Goal: Navigation & Orientation: Find specific page/section

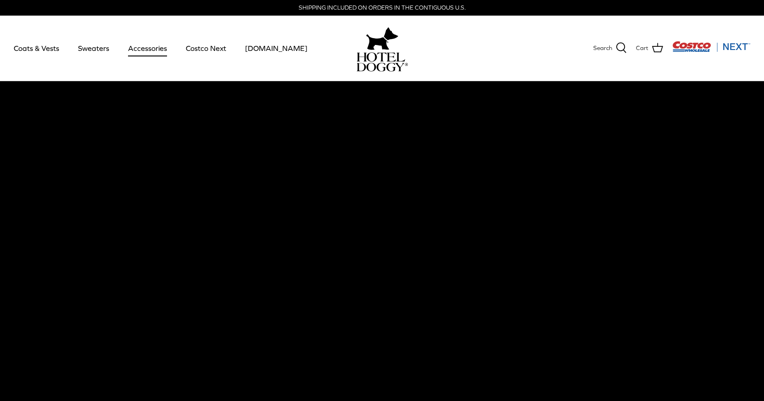
click at [149, 46] on link "Accessories" at bounding box center [148, 48] width 56 height 31
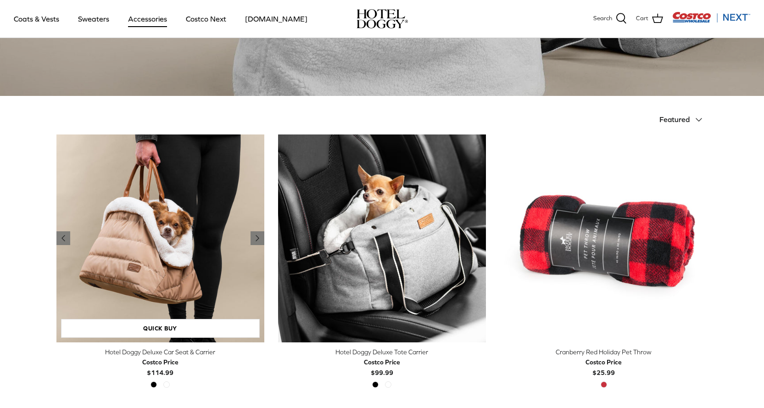
scroll to position [46, 0]
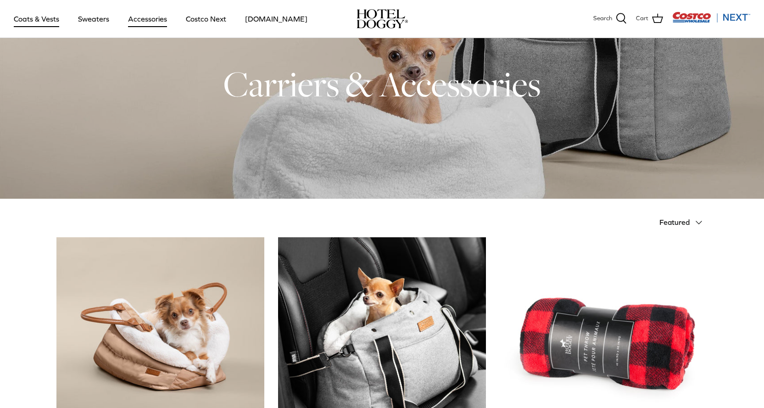
click at [63, 17] on link "Coats & Vests" at bounding box center [37, 18] width 62 height 31
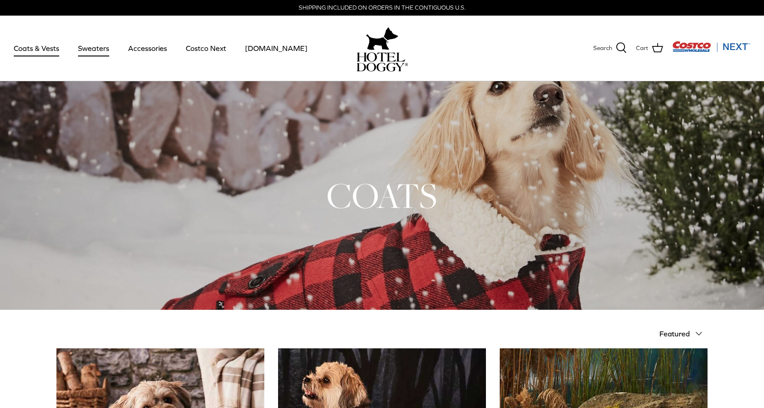
click at [105, 50] on link "Sweaters" at bounding box center [94, 48] width 48 height 31
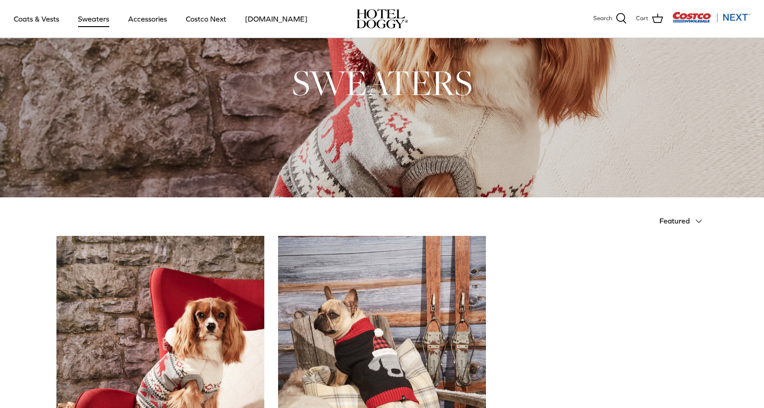
scroll to position [230, 0]
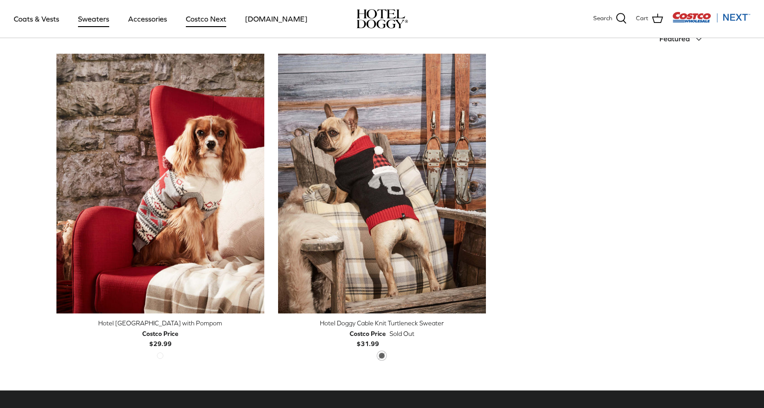
click at [185, 23] on link "Costco Next" at bounding box center [206, 18] width 57 height 31
